Goal: Transaction & Acquisition: Purchase product/service

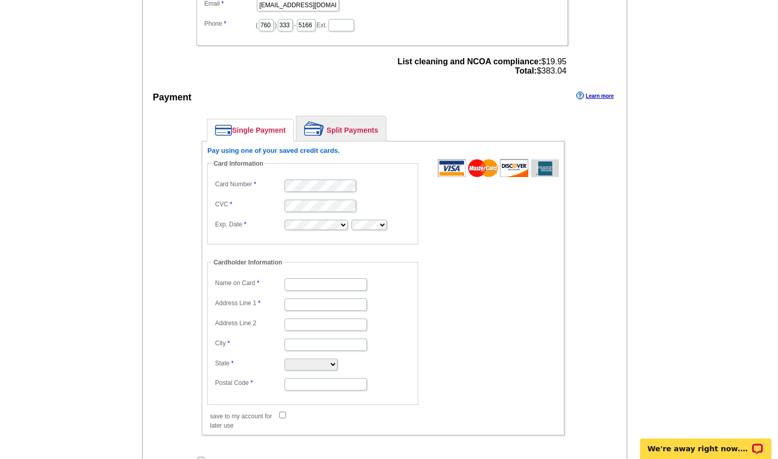
scroll to position [411, 0]
type input "[PERSON_NAME]"
type input "5251"
type input "5251 Numaga Pass"
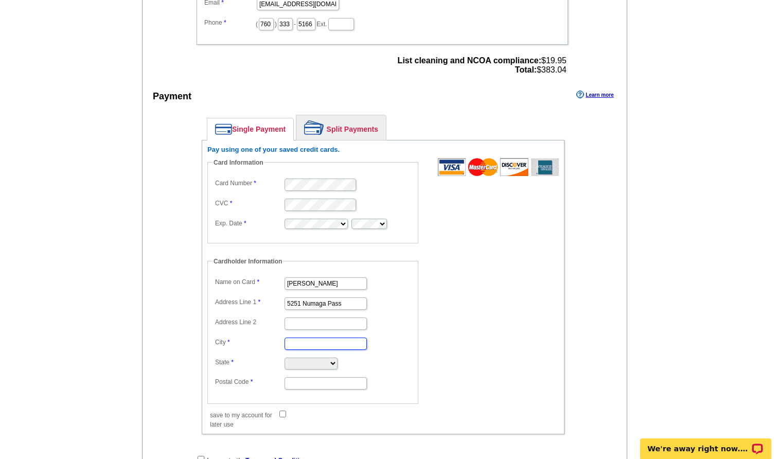
type input "[GEOGRAPHIC_DATA]"
select select "NV"
type input "89703"
click at [429, 327] on form "Card Information Card Number CVC Exp. Date Cardholder Information Name on Card …" at bounding box center [382, 288] width 351 height 260
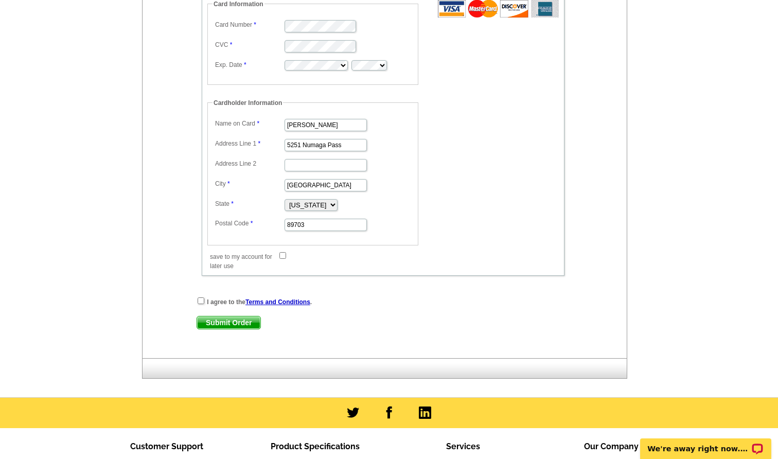
scroll to position [571, 0]
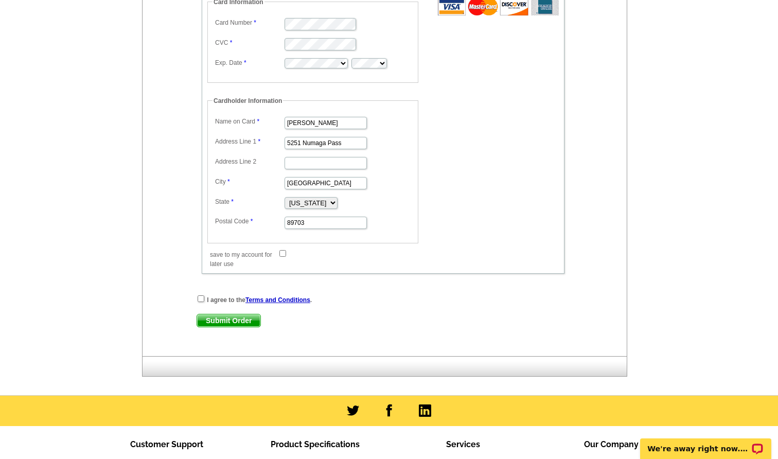
click at [199, 299] on input "checkbox" at bounding box center [200, 298] width 7 height 7
checkbox input "true"
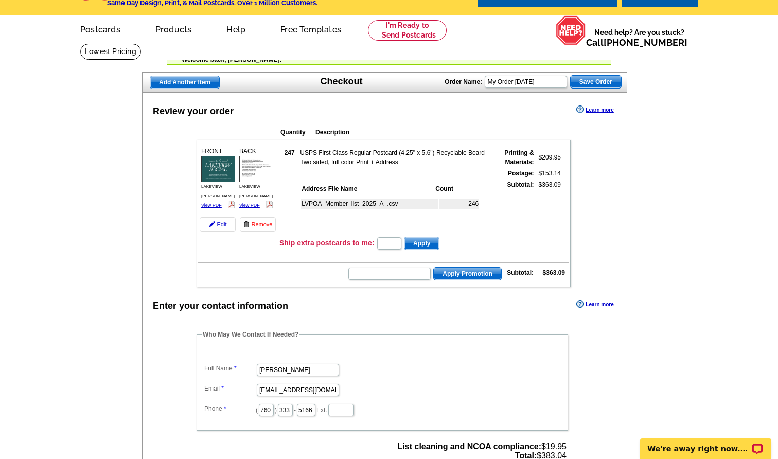
scroll to position [25, 0]
click at [211, 207] on link "View PDF" at bounding box center [211, 205] width 21 height 5
click at [253, 174] on img at bounding box center [256, 169] width 34 height 26
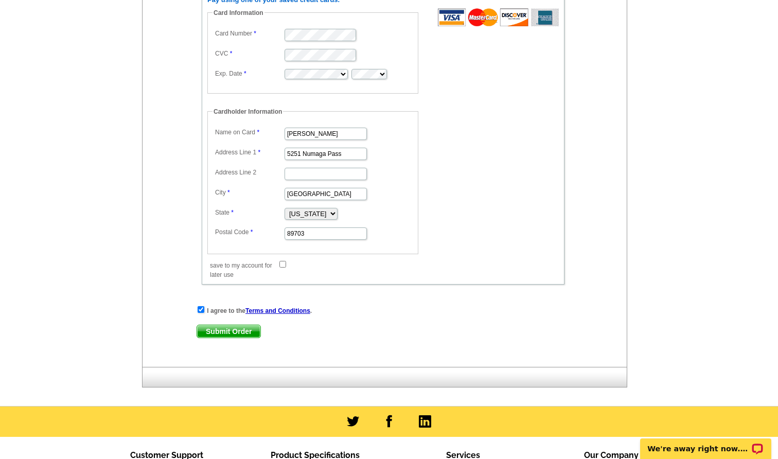
scroll to position [562, 0]
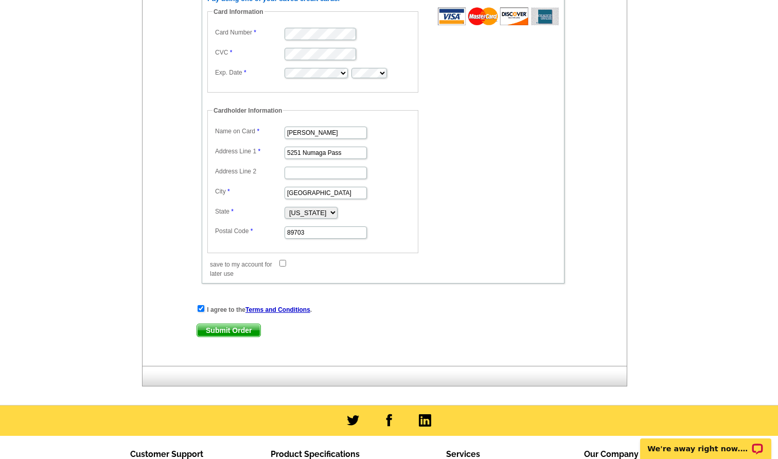
click at [231, 330] on span "Submit Order" at bounding box center [228, 330] width 63 height 12
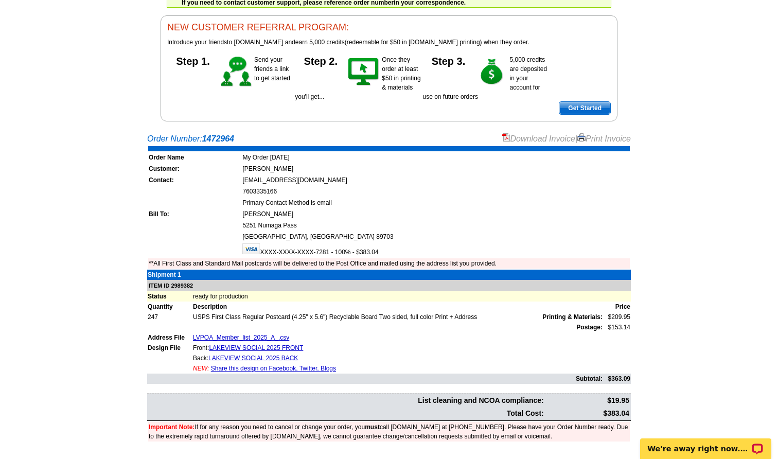
scroll to position [97, 0]
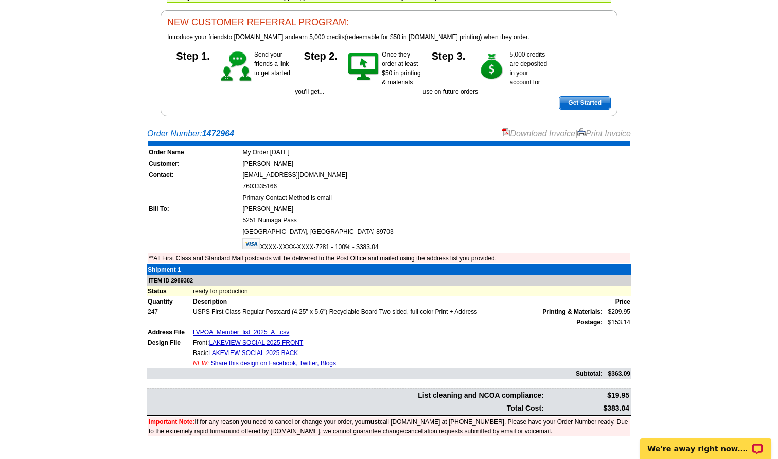
click at [529, 129] on link "Download Invoice" at bounding box center [538, 133] width 73 height 9
